Goal: Navigation & Orientation: Find specific page/section

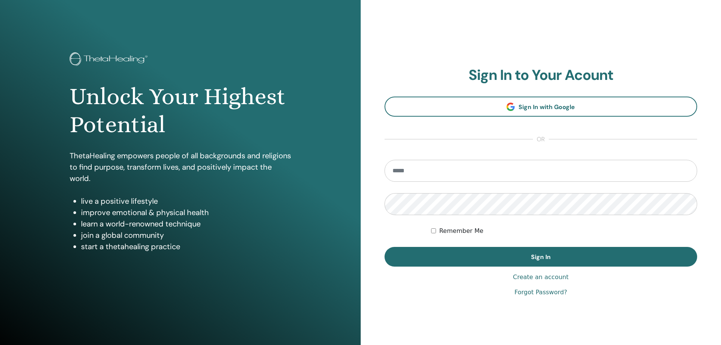
click at [402, 167] on input "email" at bounding box center [541, 171] width 313 height 22
type input "**********"
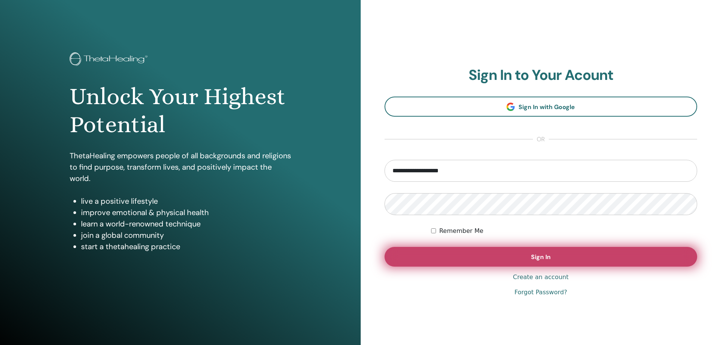
click at [535, 256] on span "Sign In" at bounding box center [541, 257] width 20 height 8
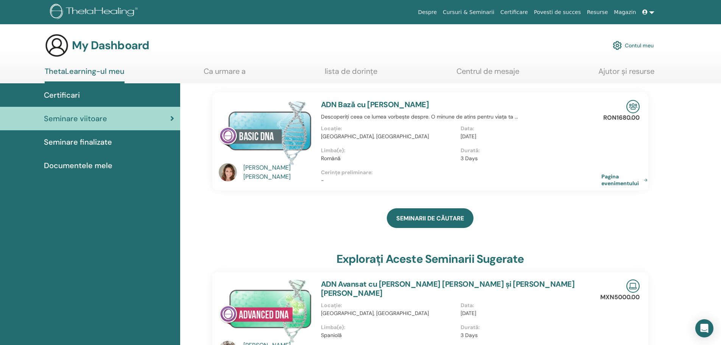
click at [617, 179] on link "Pagina evenimentului" at bounding box center [626, 180] width 49 height 14
